Goal: Information Seeking & Learning: Learn about a topic

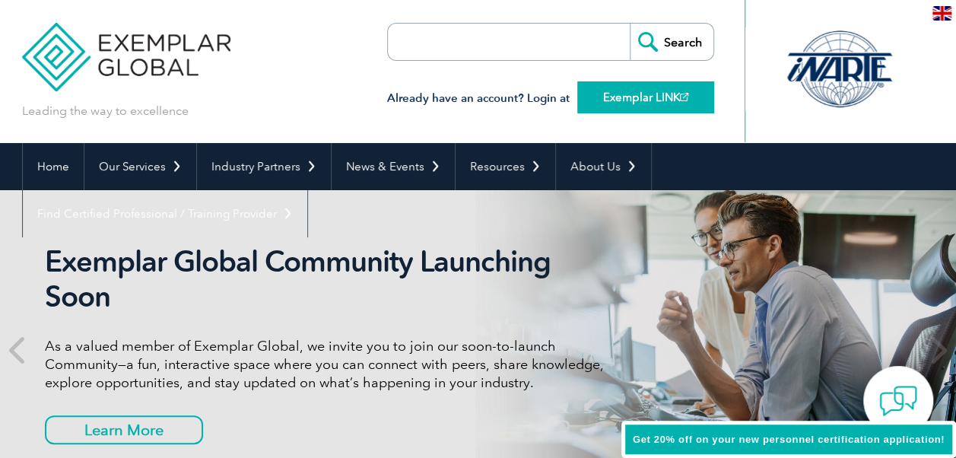
click at [616, 95] on link "Exemplar LINK" at bounding box center [645, 97] width 137 height 32
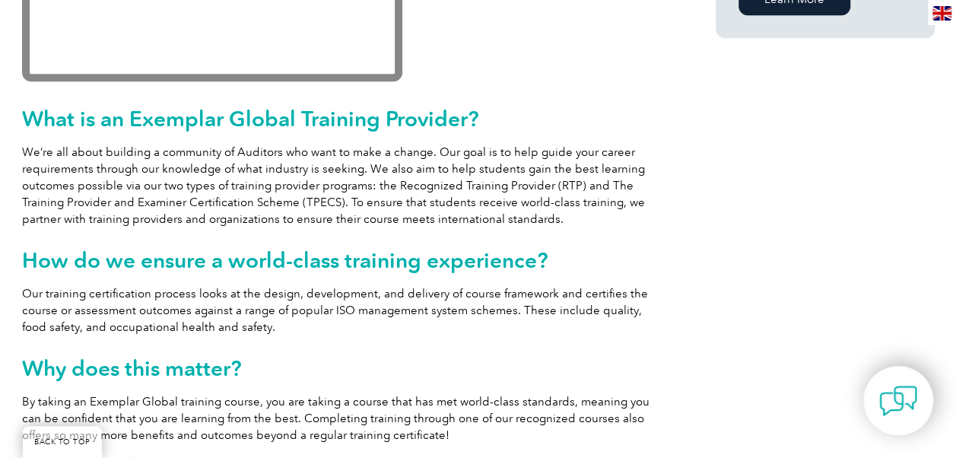
scroll to position [608, 0]
